Goal: Find specific page/section: Find specific page/section

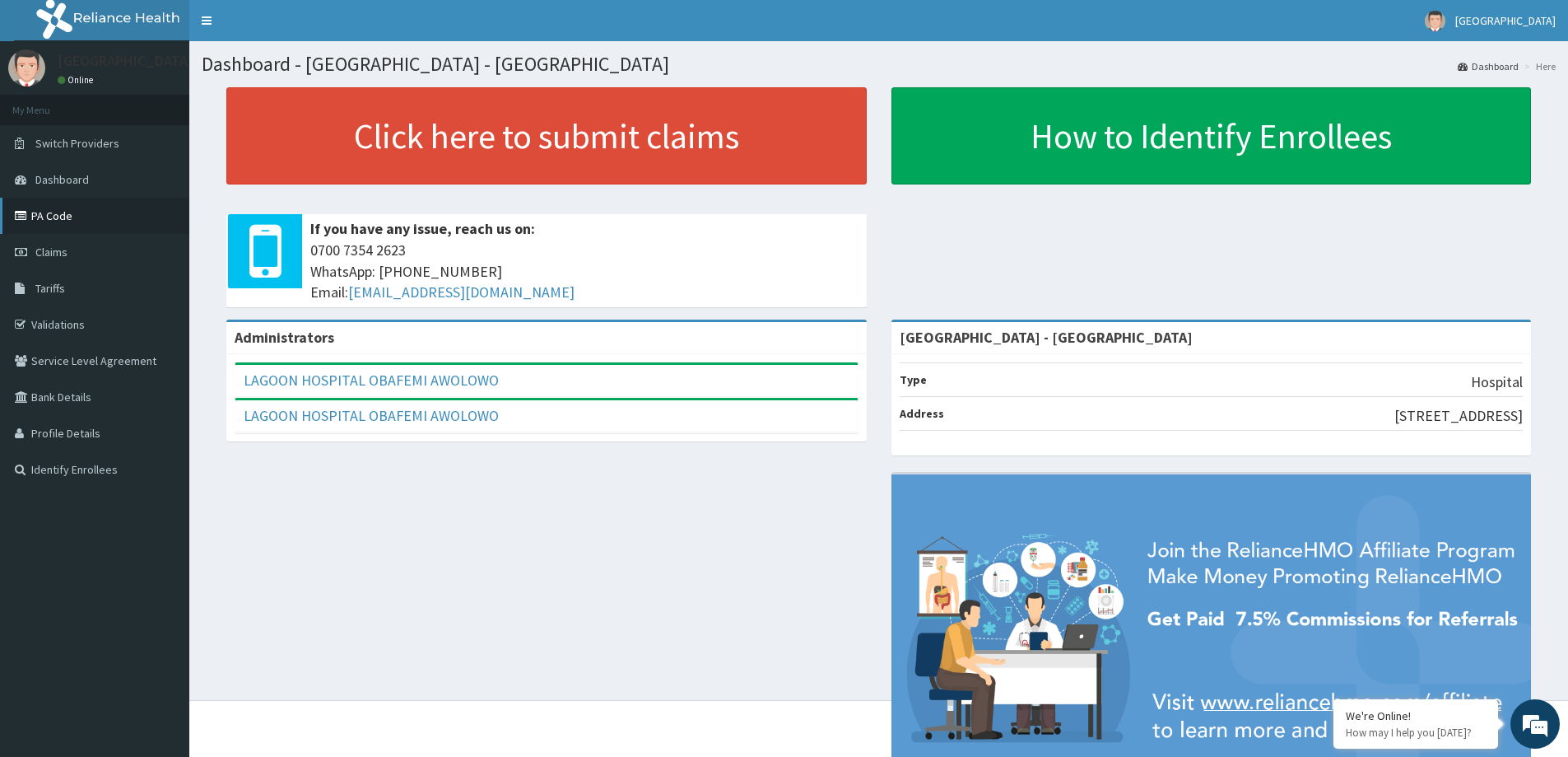
click at [53, 219] on link "PA Code" at bounding box center [95, 215] width 189 height 36
click at [70, 216] on link "PA Code" at bounding box center [95, 215] width 189 height 36
